Goal: Information Seeking & Learning: Learn about a topic

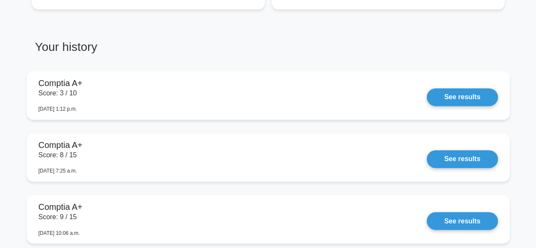
scroll to position [581, 0]
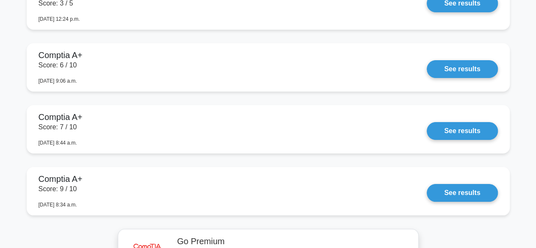
scroll to position [1541, 0]
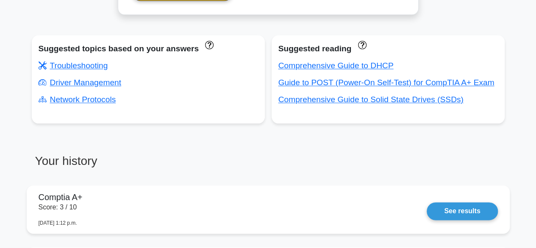
scroll to position [464, 0]
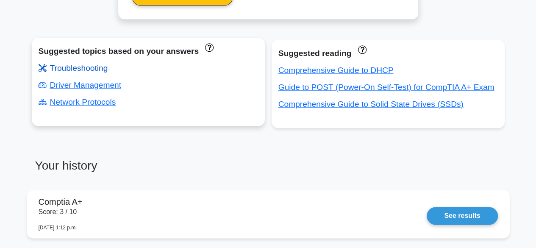
click at [93, 71] on link "Troubleshooting" at bounding box center [74, 68] width 70 height 9
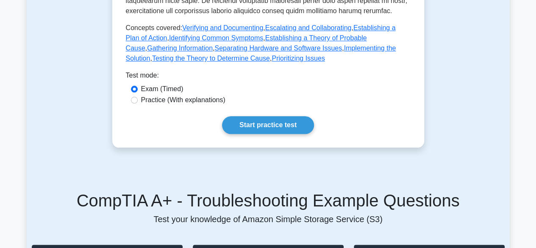
scroll to position [409, 0]
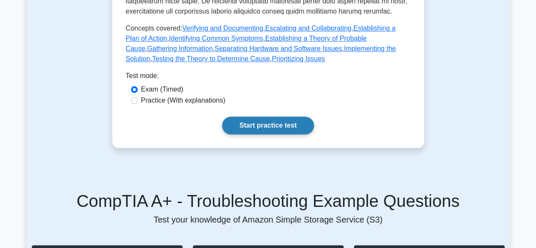
click at [273, 117] on link "Start practice test" at bounding box center [268, 126] width 92 height 18
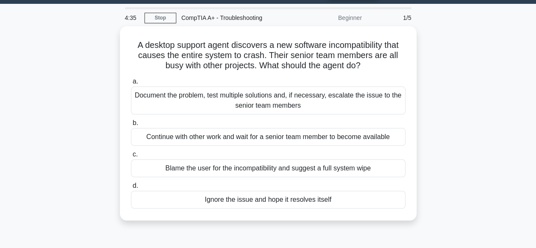
scroll to position [24, 0]
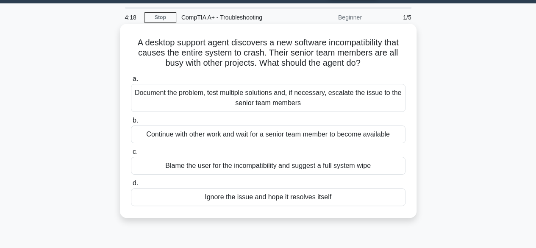
click at [157, 97] on div "Document the problem, test multiple solutions and, if necessary, escalate the i…" at bounding box center [268, 98] width 275 height 28
click at [131, 82] on input "a. Document the problem, test multiple solutions and, if necessary, escalate th…" at bounding box center [131, 79] width 0 height 6
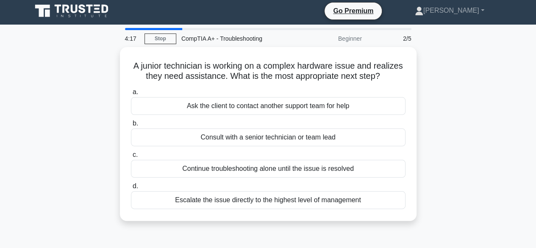
scroll to position [0, 0]
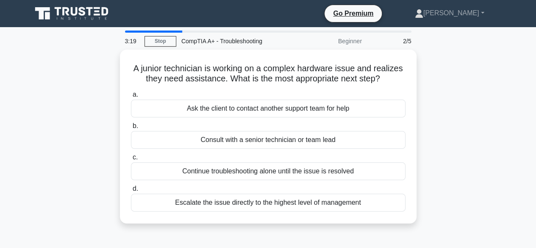
click at [56, 105] on div "A junior technician is working on a complex hardware issue and realizes they ne…" at bounding box center [268, 142] width 483 height 184
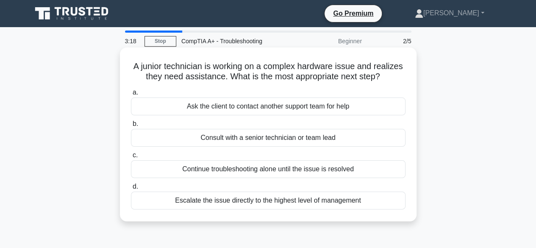
click at [264, 137] on div "Consult with a senior technician or team lead" at bounding box center [268, 138] width 275 height 18
click at [131, 127] on input "b. Consult with a senior technician or team lead" at bounding box center [131, 124] width 0 height 6
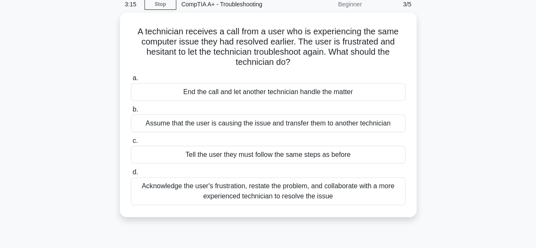
scroll to position [33, 0]
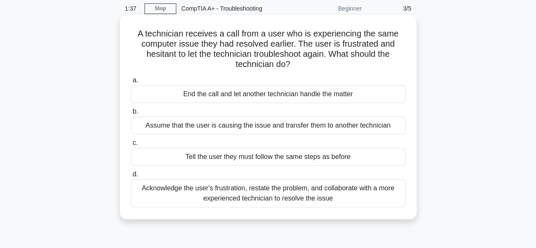
click at [273, 198] on div "Acknowledge the user's frustration, restate the problem, and collaborate with a…" at bounding box center [268, 193] width 275 height 28
click at [131, 177] on input "d. Acknowledge the user's frustration, restate the problem, and collaborate wit…" at bounding box center [131, 175] width 0 height 6
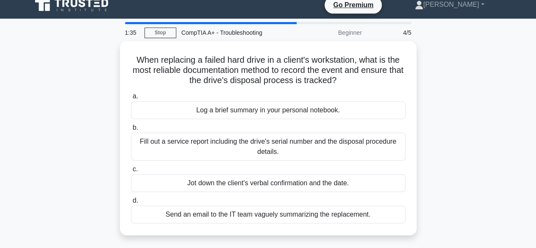
scroll to position [0, 0]
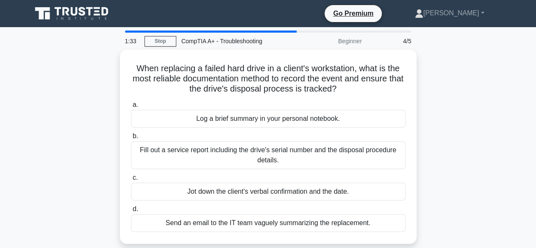
click at [102, 73] on div "When replacing a failed hard drive in a client's workstation, what is the most …" at bounding box center [268, 152] width 483 height 204
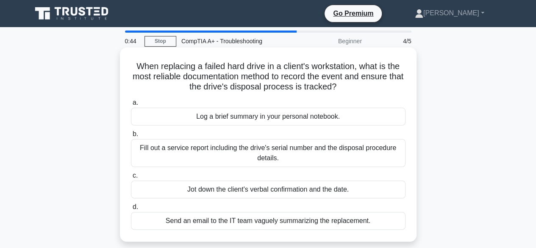
click at [274, 221] on div "Send an email to the IT team vaguely summarizing the replacement." at bounding box center [268, 221] width 275 height 18
click at [131, 210] on input "d. Send an email to the IT team vaguely summarizing the replacement." at bounding box center [131, 207] width 0 height 6
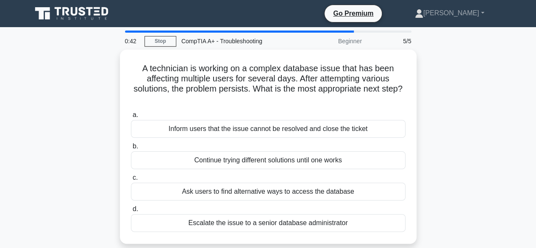
click at [63, 101] on div "A technician is working on a complex database issue that has been affecting mul…" at bounding box center [268, 152] width 483 height 204
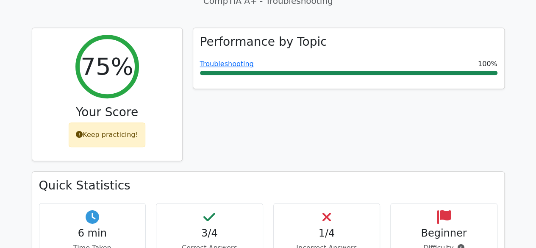
scroll to position [269, 0]
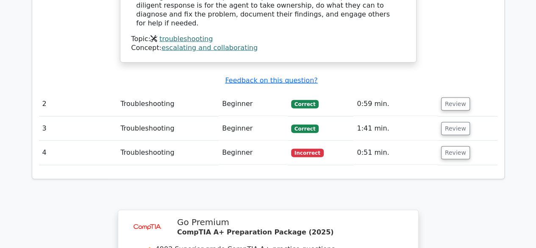
scroll to position [949, 0]
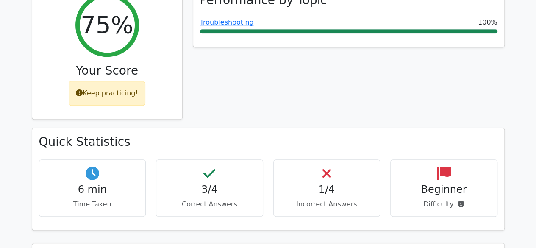
scroll to position [331, 0]
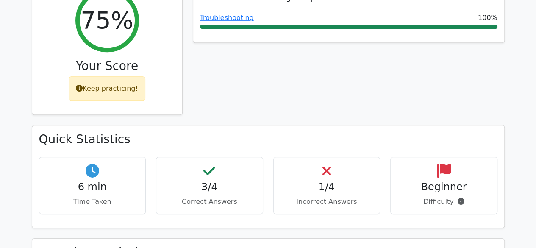
click at [263, 58] on div "Performance by Topic Troubleshooting 100%" at bounding box center [349, 53] width 322 height 144
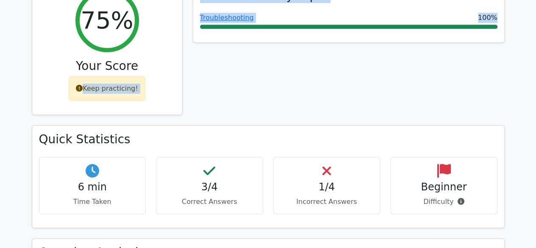
drag, startPoint x: 159, startPoint y: 61, endPoint x: 252, endPoint y: 56, distance: 93.3
click at [252, 56] on div "Performance by Topic Troubleshooting 100%" at bounding box center [349, 53] width 322 height 144
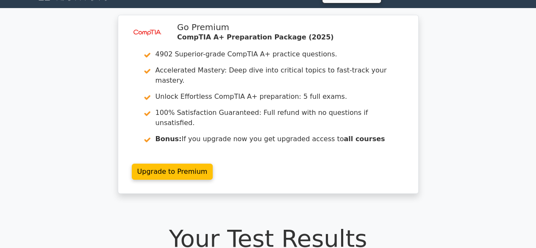
scroll to position [0, 0]
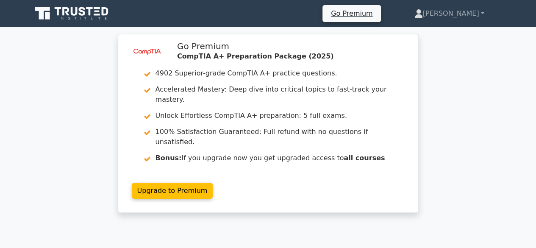
click at [44, 88] on div "image/svg+xml Go Premium CompTIA A+ Preparation Package (2025) 4902 Superior-gr…" at bounding box center [268, 128] width 536 height 189
click at [33, 98] on div "image/svg+xml Go Premium CompTIA A+ Preparation Package (2025) 4902 Superior-gr…" at bounding box center [268, 128] width 536 height 189
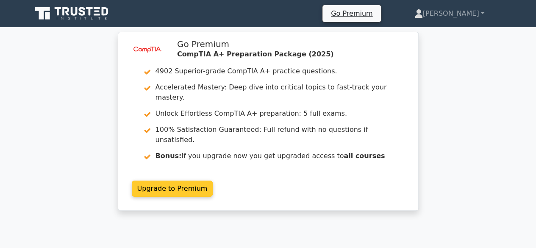
click at [181, 181] on link "Upgrade to Premium" at bounding box center [172, 189] width 81 height 16
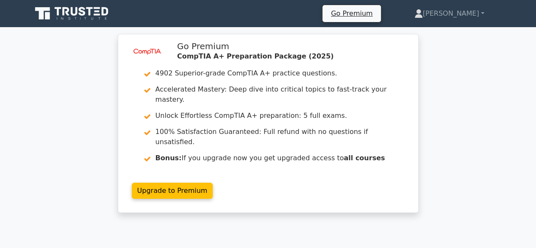
click at [19, 148] on div "image/svg+xml Go Premium CompTIA A+ Preparation Package (2025) 4902 Superior-gr…" at bounding box center [268, 128] width 536 height 189
